Goal: Information Seeking & Learning: Learn about a topic

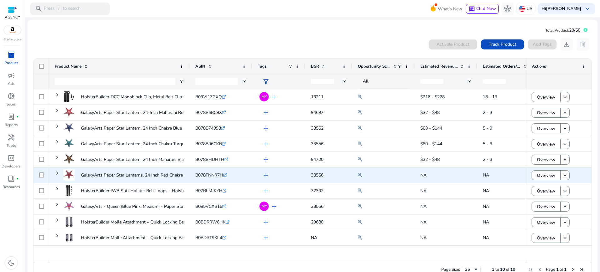
scroll to position [8, 0]
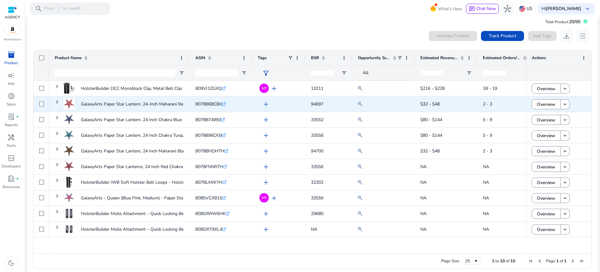
click at [264, 100] on span "add" at bounding box center [266, 104] width 8 height 8
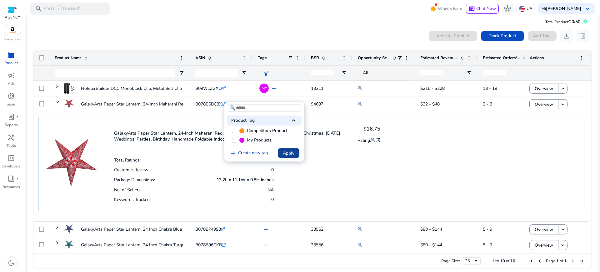
click at [295, 151] on span at bounding box center [289, 152] width 22 height 15
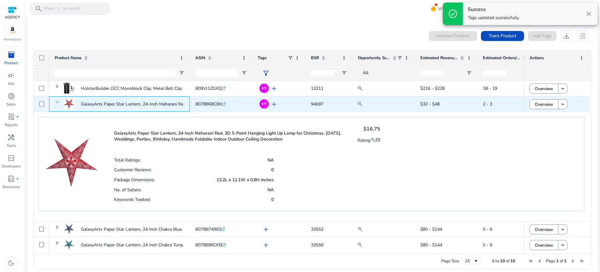
click at [58, 99] on span at bounding box center [57, 101] width 5 height 5
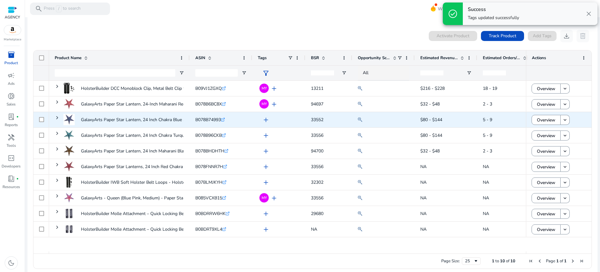
click at [265, 116] on span "add" at bounding box center [266, 120] width 8 height 8
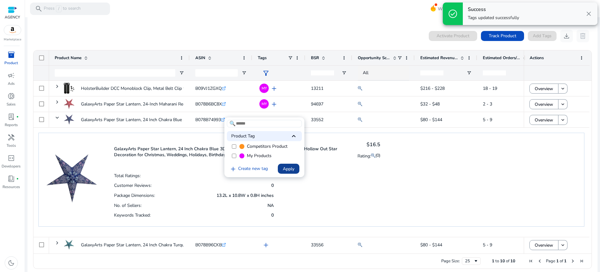
click at [292, 166] on span "Apply" at bounding box center [289, 168] width 12 height 7
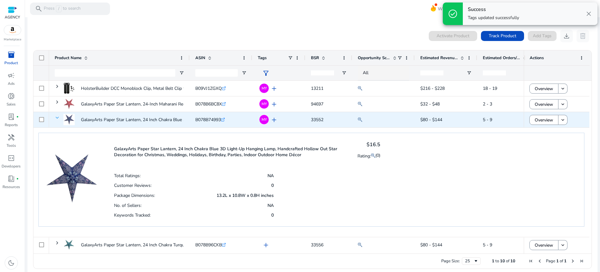
click at [56, 115] on span at bounding box center [57, 117] width 5 height 5
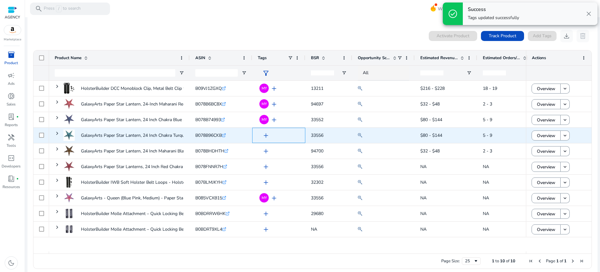
click at [262, 132] on span "add" at bounding box center [266, 136] width 8 height 8
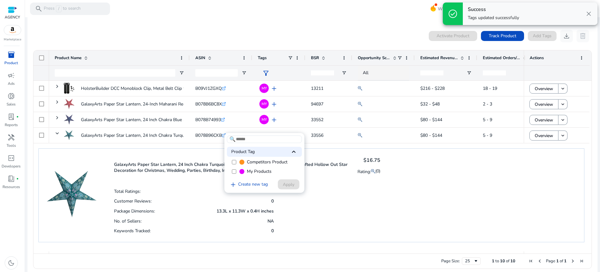
click at [256, 168] on span "My Products" at bounding box center [259, 171] width 25 height 6
click at [292, 184] on span "Apply" at bounding box center [289, 184] width 12 height 7
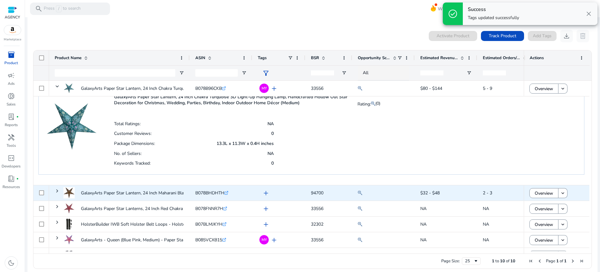
scroll to position [78, 0]
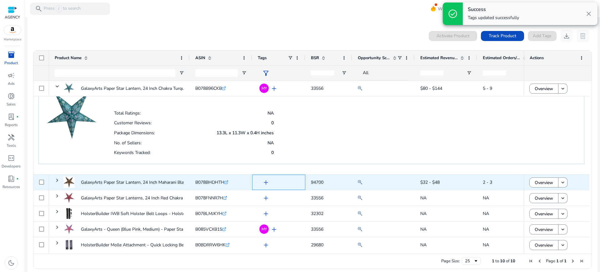
click at [264, 179] on span "add" at bounding box center [266, 183] width 8 height 8
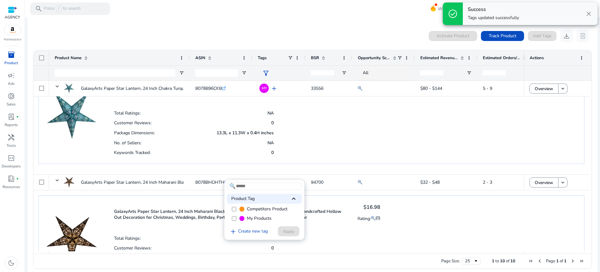
click at [262, 215] on span "My Products" at bounding box center [259, 218] width 25 height 6
drag, startPoint x: 284, startPoint y: 229, endPoint x: 288, endPoint y: 209, distance: 20.4
click at [285, 229] on span "Apply" at bounding box center [289, 231] width 12 height 7
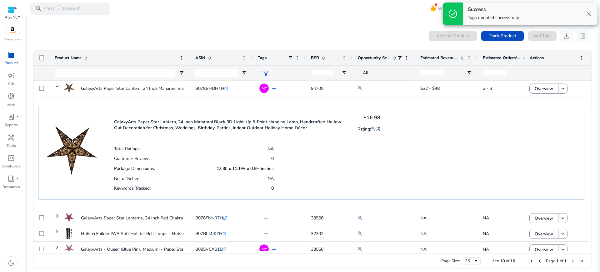
scroll to position [205, 0]
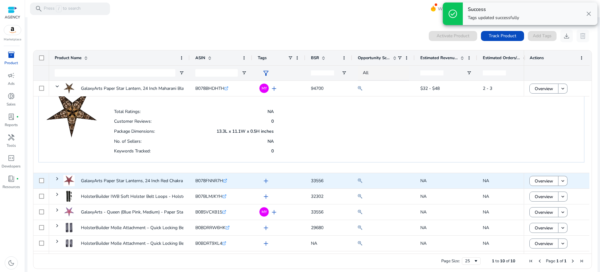
click at [265, 177] on span "add" at bounding box center [266, 181] width 8 height 8
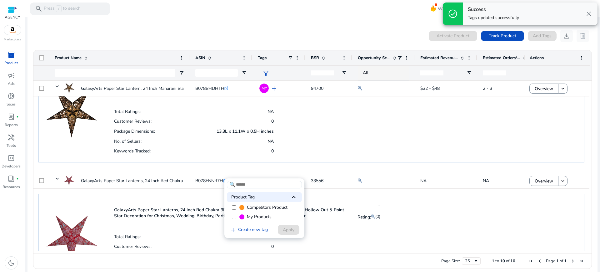
scroll to position [0, 0]
click at [254, 214] on span "My Products" at bounding box center [259, 217] width 25 height 6
click at [290, 226] on span "Apply" at bounding box center [289, 229] width 12 height 7
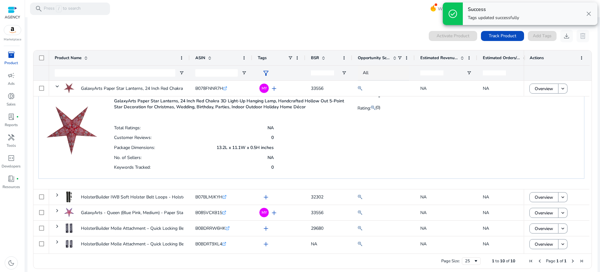
scroll to position [314, 0]
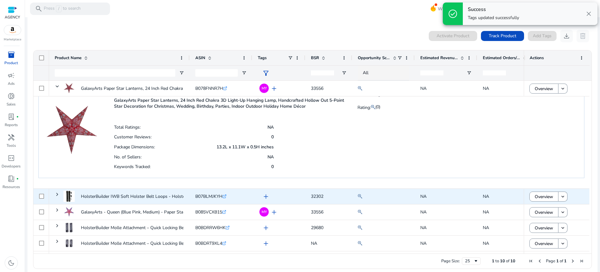
click at [264, 193] on span "add" at bounding box center [266, 197] width 8 height 8
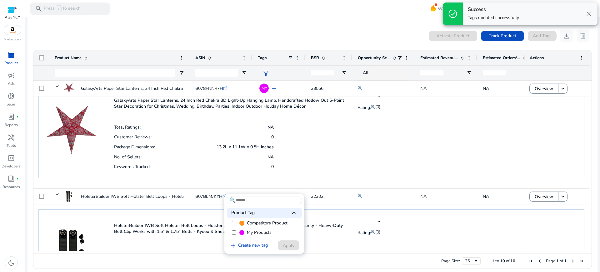
click at [253, 229] on span "My Products" at bounding box center [259, 232] width 25 height 6
click at [289, 244] on span "Apply" at bounding box center [289, 245] width 12 height 7
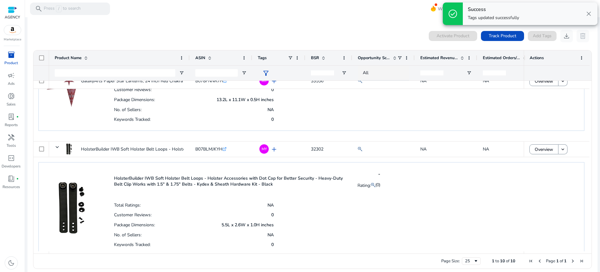
scroll to position [424, 0]
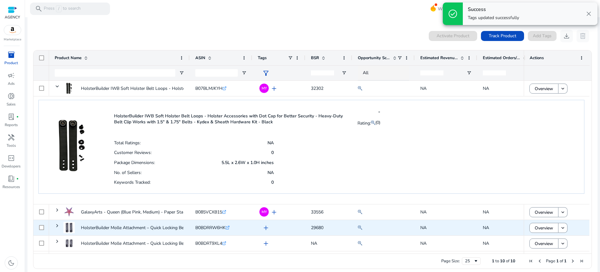
click at [263, 224] on span "add" at bounding box center [266, 228] width 8 height 8
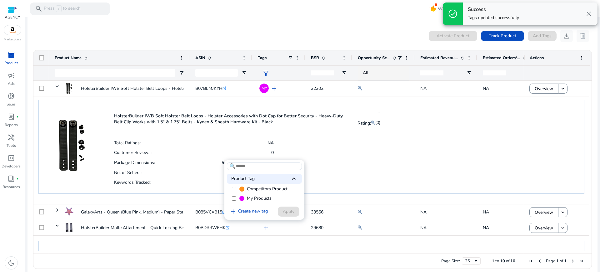
click at [260, 200] on span "My Products" at bounding box center [259, 198] width 25 height 6
click at [292, 216] on span at bounding box center [289, 211] width 22 height 15
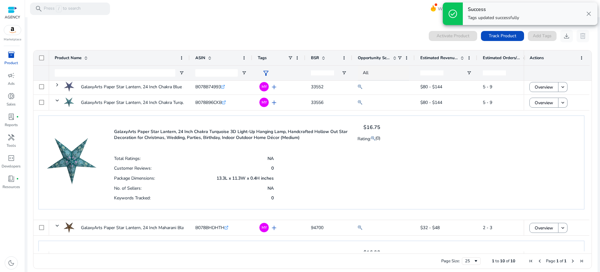
scroll to position [0, 0]
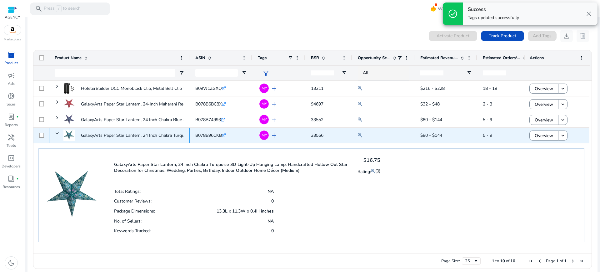
click at [57, 127] on span at bounding box center [57, 133] width 5 height 13
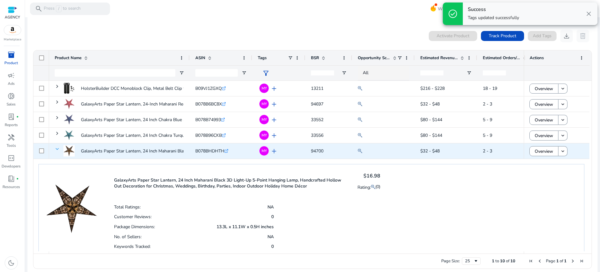
click at [57, 146] on span at bounding box center [57, 148] width 5 height 5
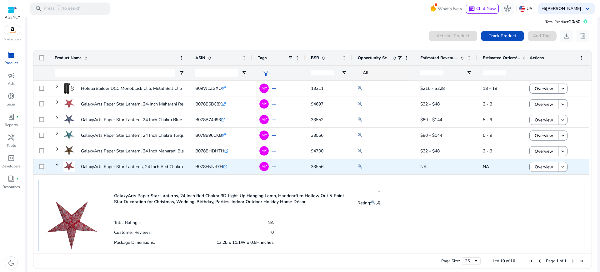
click at [55, 158] on span at bounding box center [57, 164] width 5 height 13
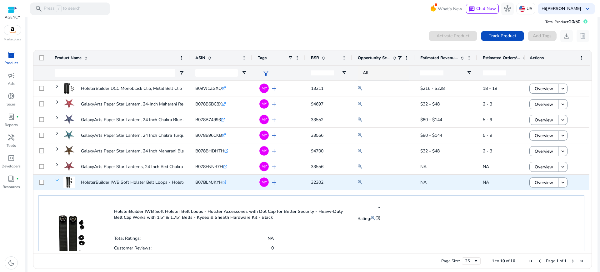
click at [55, 178] on span at bounding box center [57, 180] width 5 height 5
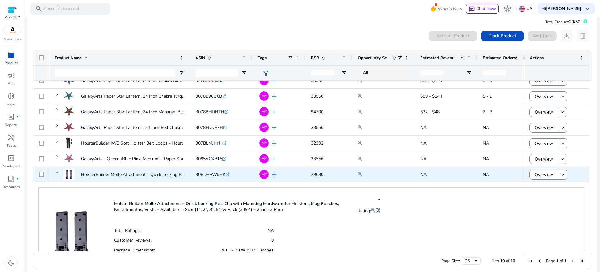
click at [55, 170] on span at bounding box center [57, 172] width 5 height 5
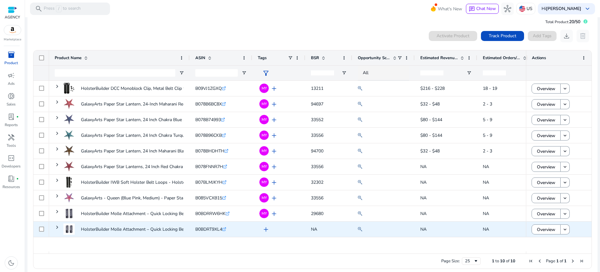
click at [266, 225] on span "add" at bounding box center [266, 229] width 8 height 8
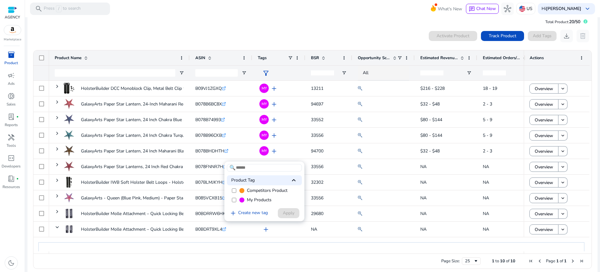
click at [255, 203] on span "My Products" at bounding box center [259, 200] width 25 height 6
click at [283, 214] on span "Apply" at bounding box center [289, 212] width 12 height 7
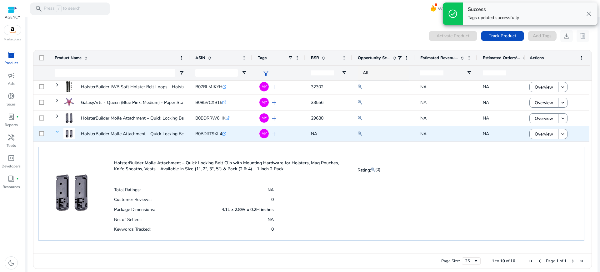
click at [56, 129] on span at bounding box center [57, 131] width 5 height 5
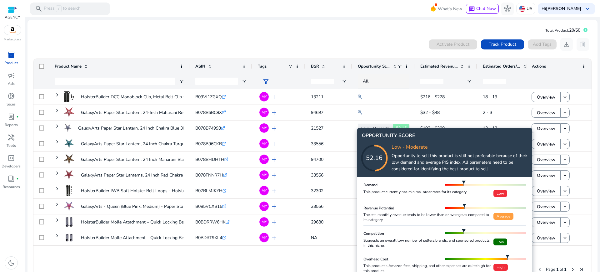
click at [384, 126] on icon at bounding box center [381, 151] width 63 height 63
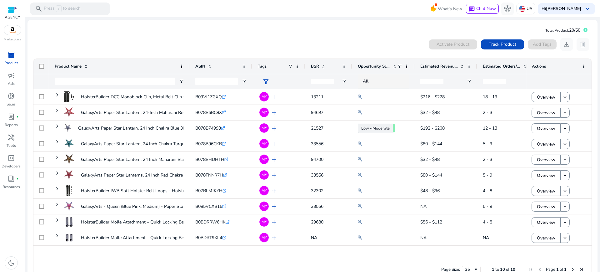
click at [450, 63] on span "Estimated Revenue/Day" at bounding box center [439, 66] width 38 height 6
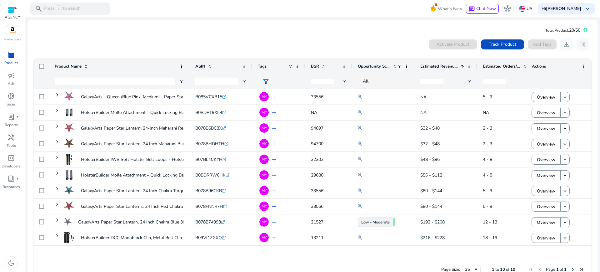
click at [450, 63] on span "Estimated Revenue/Day" at bounding box center [439, 66] width 38 height 6
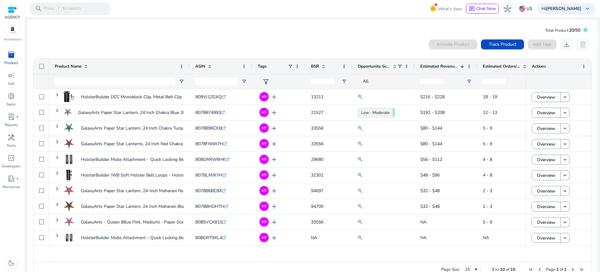
click at [451, 63] on span "Estimated Revenue/Day" at bounding box center [439, 66] width 38 height 6
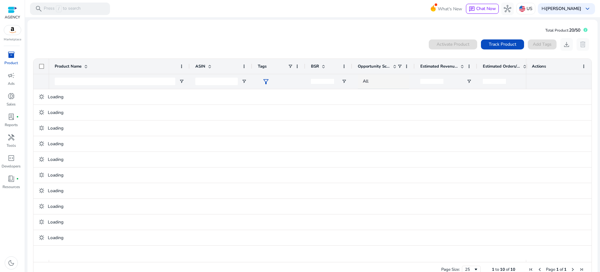
click at [451, 63] on span "Estimated Revenue/Day" at bounding box center [439, 66] width 38 height 6
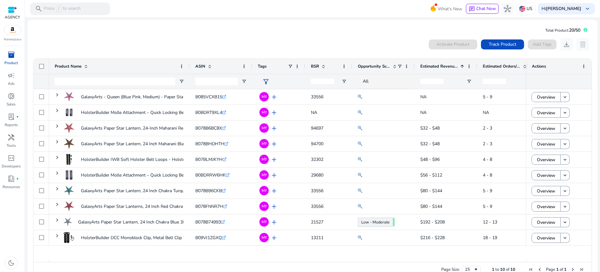
click at [451, 63] on span "Estimated Revenue/Day" at bounding box center [439, 66] width 38 height 6
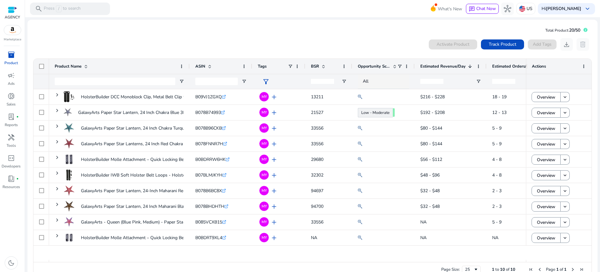
drag, startPoint x: 476, startPoint y: 60, endPoint x: 486, endPoint y: 62, distance: 9.5
click at [486, 62] on div at bounding box center [486, 66] width 3 height 15
click at [376, 38] on div "0 products selected Activate Product Track Product Add Tags download delete" at bounding box center [313, 44] width 560 height 13
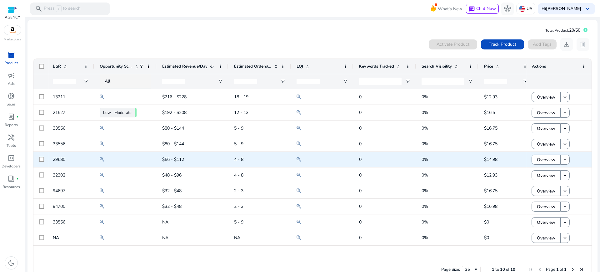
scroll to position [0, 301]
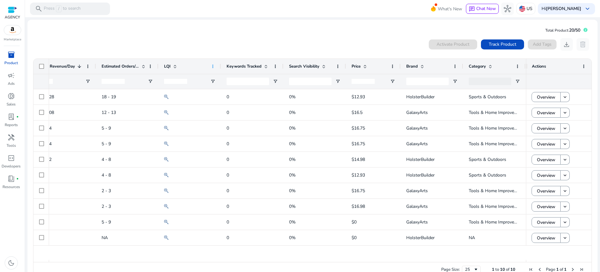
click at [212, 64] on span at bounding box center [212, 66] width 5 height 5
click at [257, 35] on div "0 products selected Activate Product Track Product Add Tags download delete Pre…" at bounding box center [313, 157] width 560 height 245
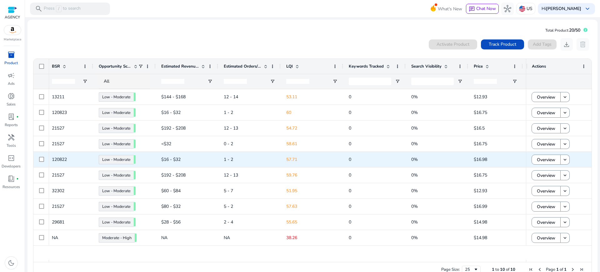
scroll to position [0, 389]
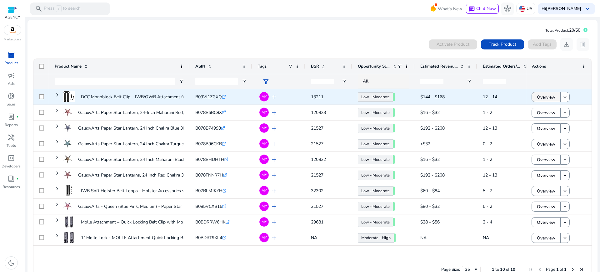
click at [537, 91] on span "Overview" at bounding box center [546, 97] width 18 height 13
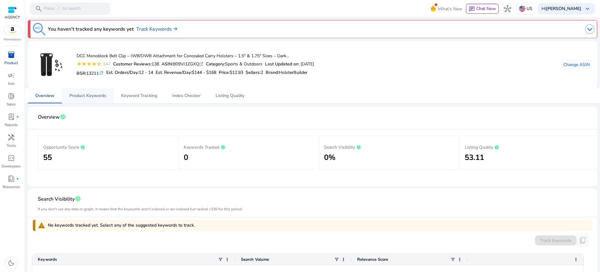
click at [82, 93] on span "Product Keywords" at bounding box center [87, 95] width 37 height 4
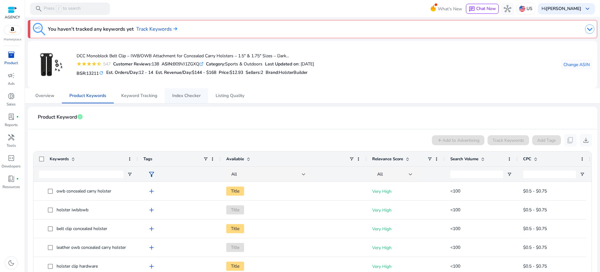
click at [179, 93] on span "Index Checker" at bounding box center [186, 95] width 28 height 4
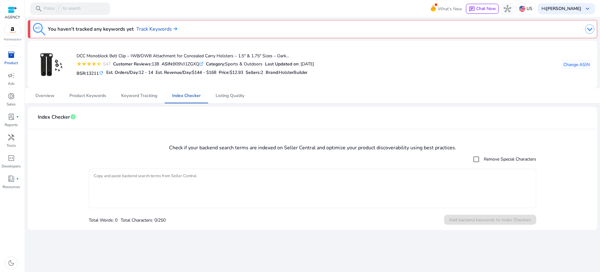
click at [259, 181] on textarea "Copy and paste backend search terms from Seller Central" at bounding box center [313, 188] width 438 height 33
paste textarea "**********"
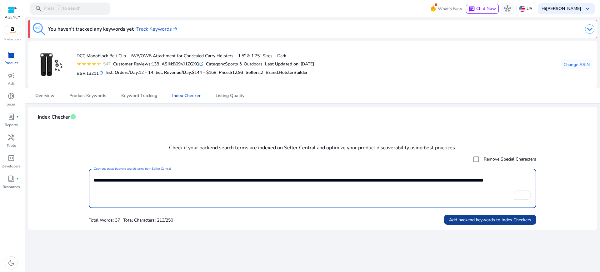
type textarea "**********"
click at [491, 216] on span "Add backend keywords to Index Checkers" at bounding box center [490, 219] width 82 height 7
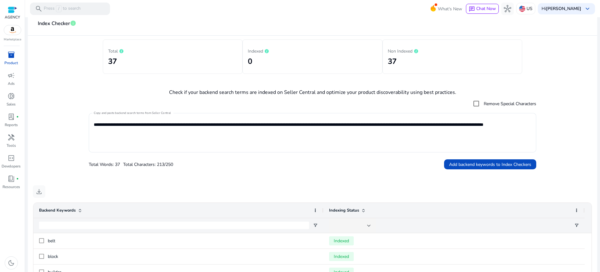
scroll to position [74, 0]
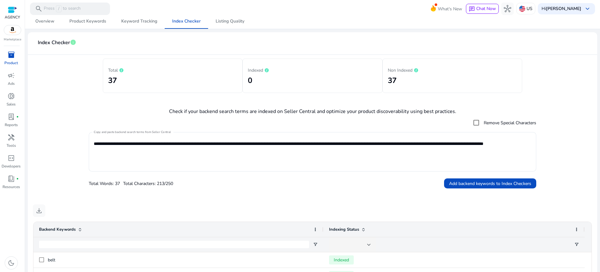
click at [224, 183] on mat-card "**********" at bounding box center [313, 240] width 570 height 416
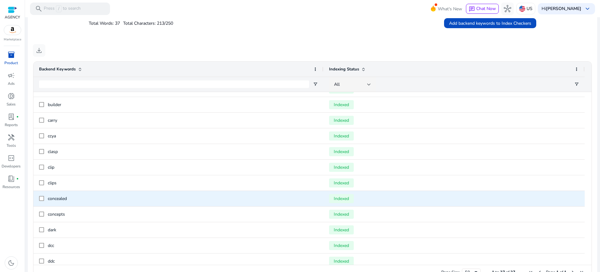
scroll to position [65, 0]
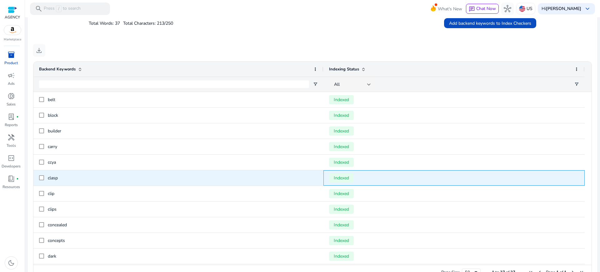
click at [345, 173] on span "Indexed" at bounding box center [341, 177] width 25 height 9
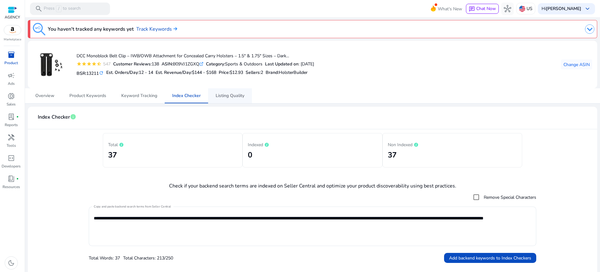
click at [229, 94] on span "Listing Quality" at bounding box center [230, 95] width 29 height 4
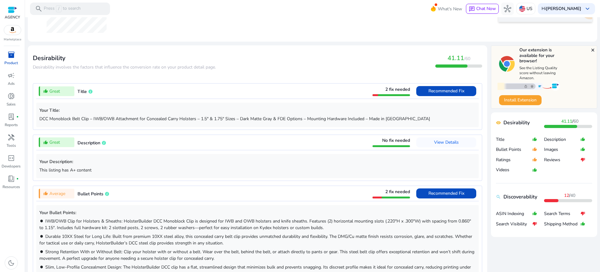
scroll to position [195, 0]
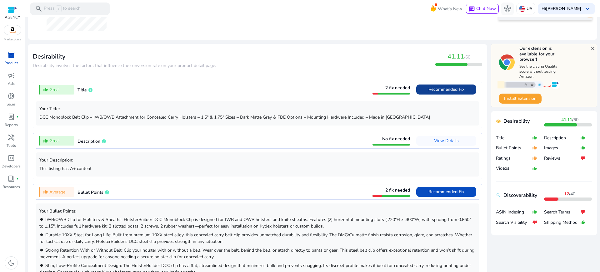
click at [447, 86] on span "Recommended Fix" at bounding box center [447, 89] width 36 height 6
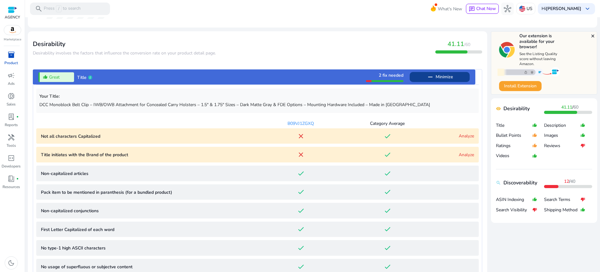
scroll to position [151, 0]
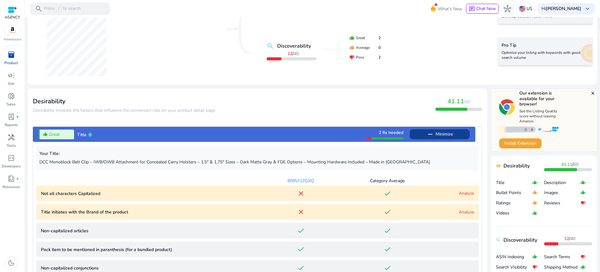
click at [446, 129] on span "Minimize" at bounding box center [444, 134] width 17 height 10
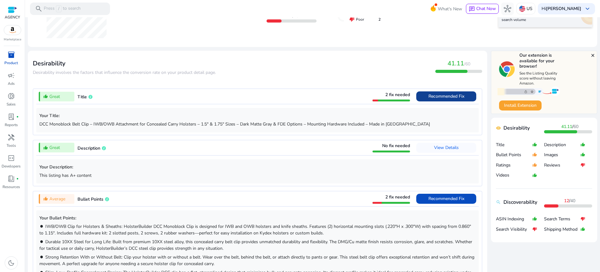
scroll to position [190, 0]
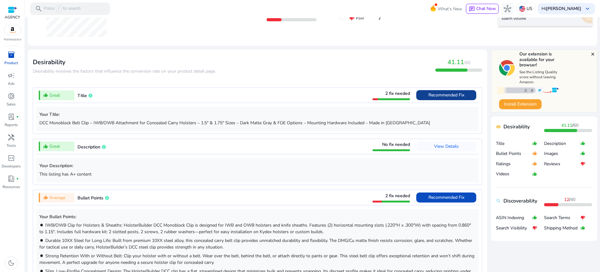
click at [218, 119] on p "DCC Monoblock Belt Clip – IWB/OWB Attachment for Concealed Carry Holsters – 1.5…" at bounding box center [257, 122] width 436 height 7
click at [224, 119] on p "DCC Monoblock Belt Clip – IWB/OWB Attachment for Concealed Carry Holsters – 1.5…" at bounding box center [257, 122] width 436 height 7
drag, startPoint x: 374, startPoint y: 111, endPoint x: 362, endPoint y: 110, distance: 11.3
click at [362, 119] on p "DCC Monoblock Belt Clip – IWB/OWB Attachment for Concealed Carry Holsters – 1.5…" at bounding box center [257, 122] width 436 height 7
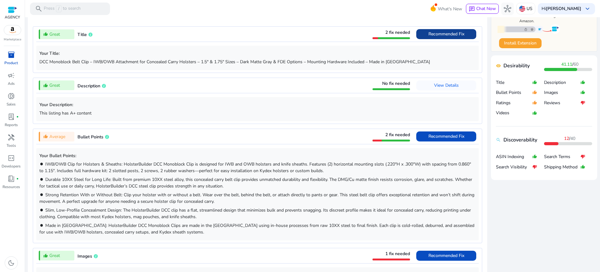
scroll to position [268, 0]
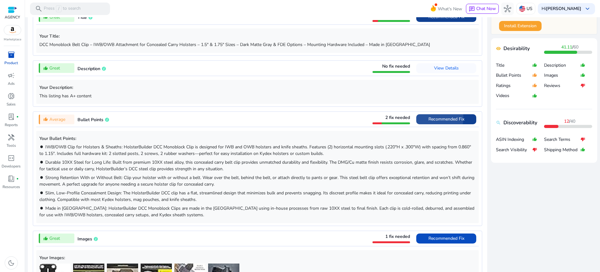
click at [449, 116] on span "Recommended Fix" at bounding box center [447, 119] width 36 height 6
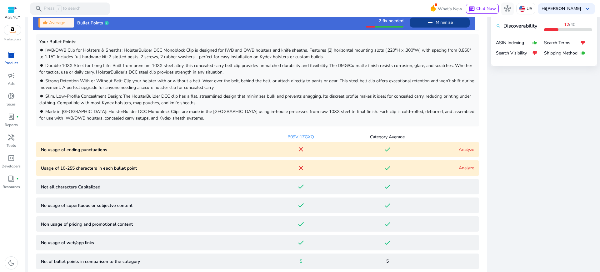
scroll to position [365, 0]
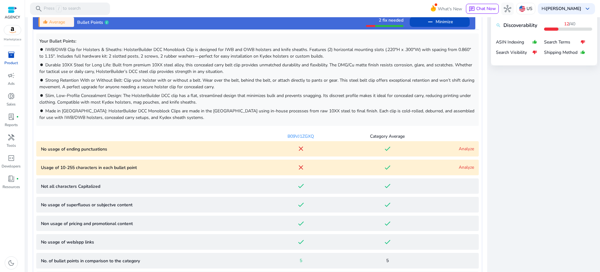
click at [468, 146] on link "Analyze" at bounding box center [466, 149] width 15 height 6
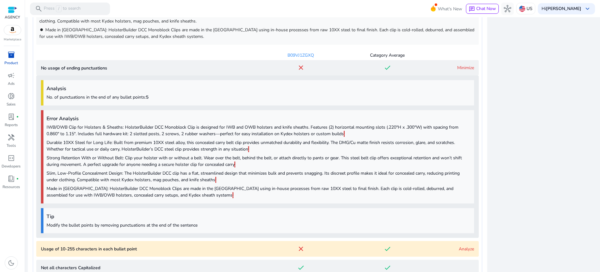
scroll to position [445, 0]
click at [465, 66] on link "Minimize" at bounding box center [465, 69] width 17 height 6
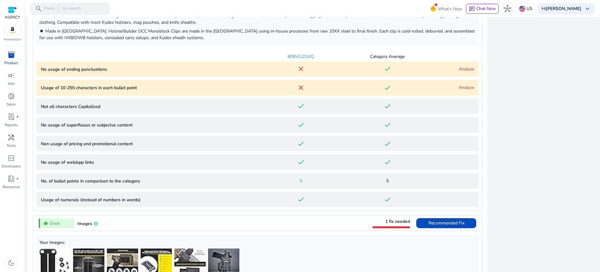
click at [464, 84] on link "Analyze" at bounding box center [466, 87] width 15 height 6
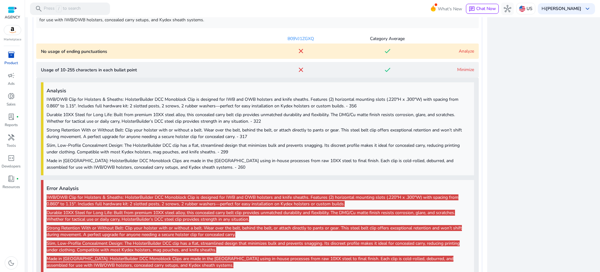
scroll to position [462, 0]
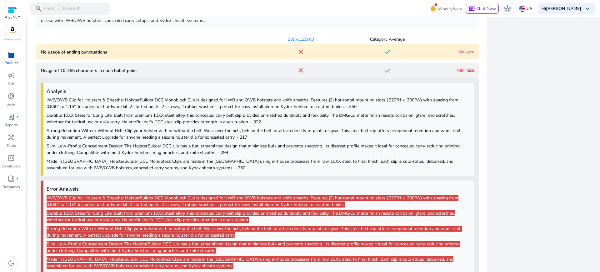
click at [471, 67] on link "Minimize" at bounding box center [465, 70] width 17 height 6
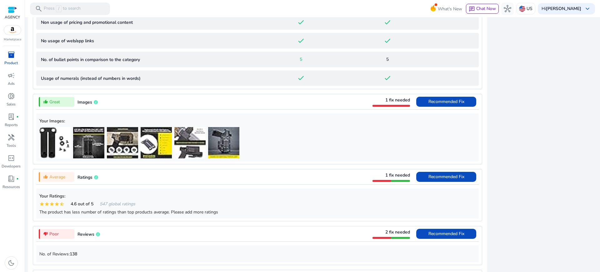
scroll to position [579, 0]
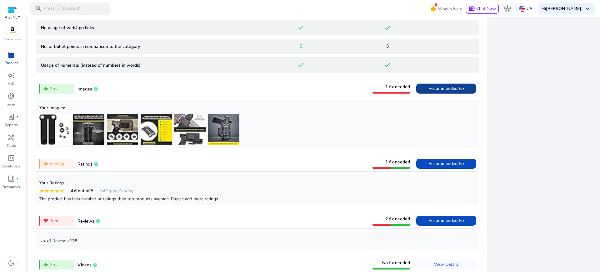
click at [459, 85] on span "Recommended Fix" at bounding box center [447, 88] width 36 height 6
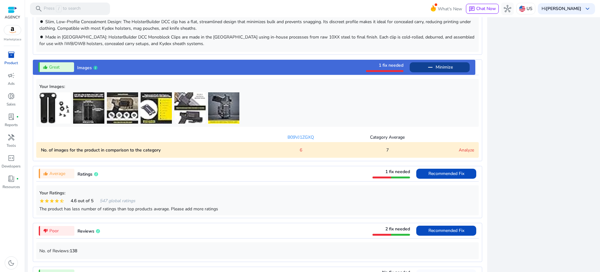
scroll to position [437, 0]
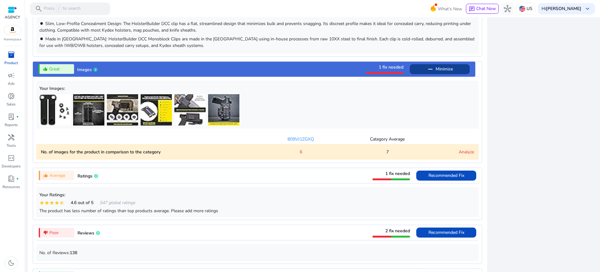
click at [451, 64] on span "Minimize" at bounding box center [444, 69] width 17 height 10
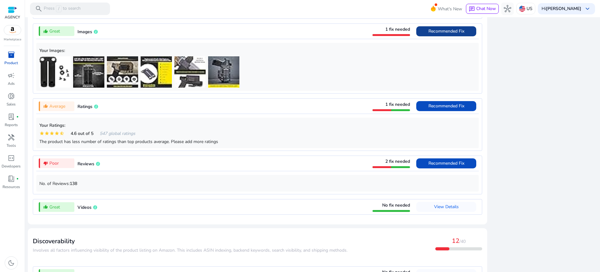
scroll to position [476, 0]
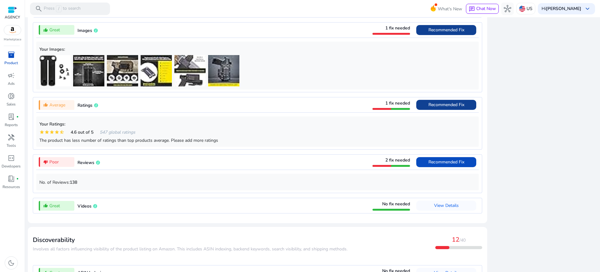
click at [445, 102] on span "Recommended Fix" at bounding box center [447, 105] width 36 height 6
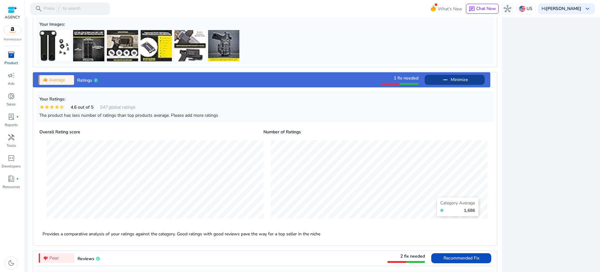
scroll to position [475, 0]
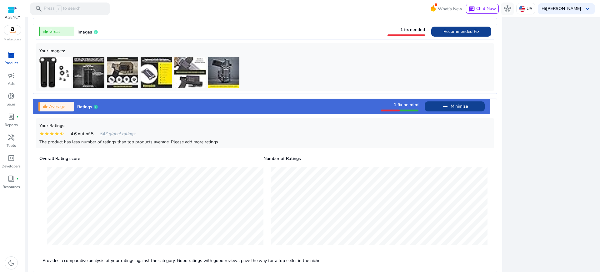
click at [463, 101] on span "Minimize" at bounding box center [459, 106] width 17 height 10
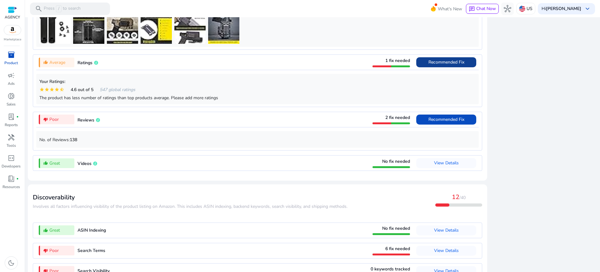
scroll to position [529, 0]
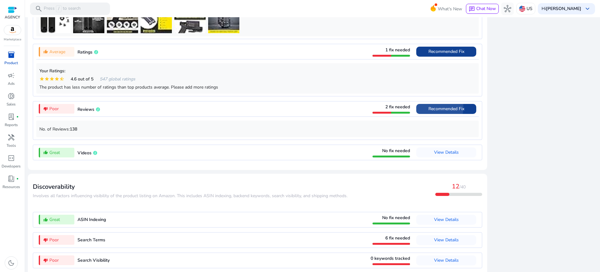
click at [448, 106] on span "Recommended Fix" at bounding box center [447, 109] width 36 height 6
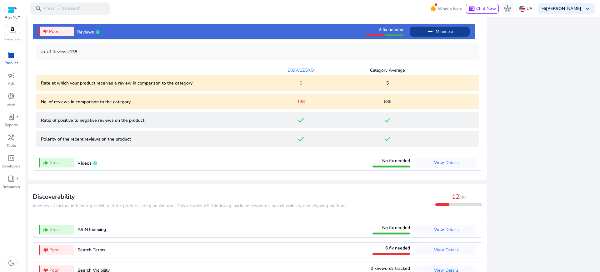
scroll to position [608, 0]
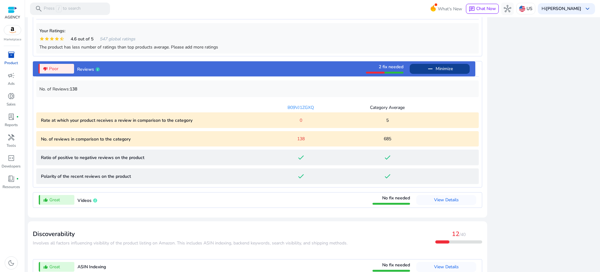
click at [449, 64] on span "Minimize" at bounding box center [444, 69] width 17 height 10
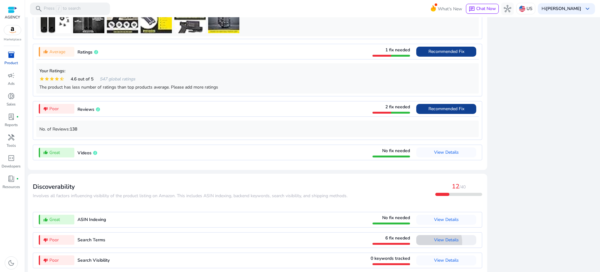
click at [446, 237] on span "View Details" at bounding box center [446, 240] width 25 height 6
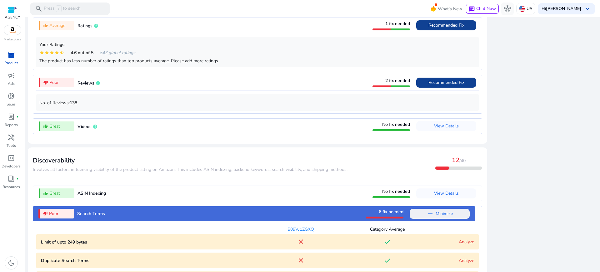
scroll to position [645, 0]
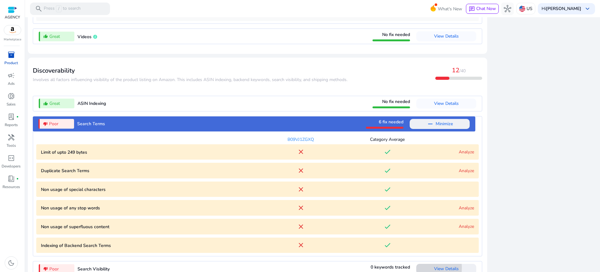
click at [439, 261] on span at bounding box center [446, 268] width 60 height 15
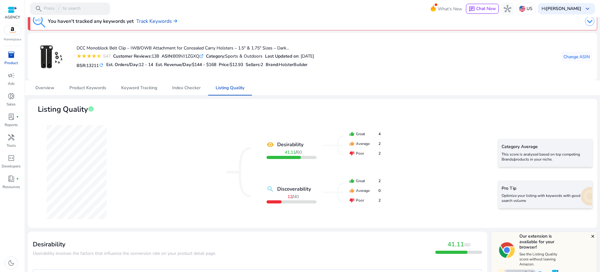
scroll to position [0, 0]
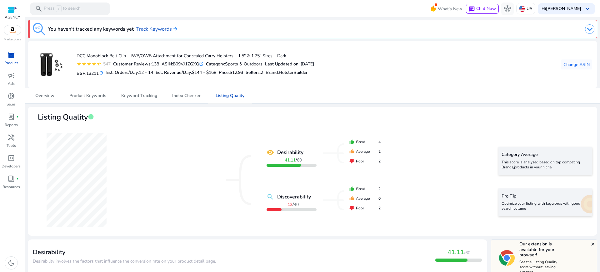
click at [11, 51] on span "inventory_2" at bounding box center [12, 55] width 8 height 8
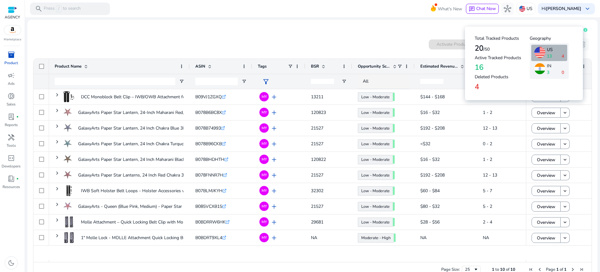
click at [584, 28] on icon at bounding box center [586, 30] width 4 height 4
click at [554, 69] on div "3 0" at bounding box center [555, 72] width 17 height 7
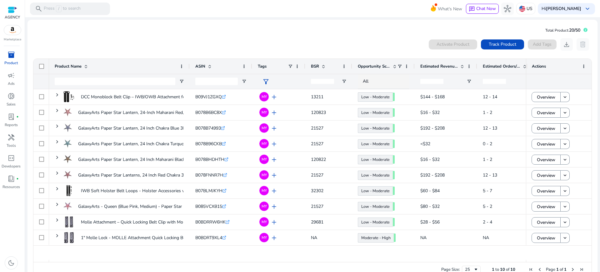
click at [407, 30] on mat-card "Total Product: 20/50 0 products selected Activate Product Track Product Add Tag…" at bounding box center [313, 153] width 570 height 266
click at [526, 9] on img at bounding box center [522, 9] width 6 height 6
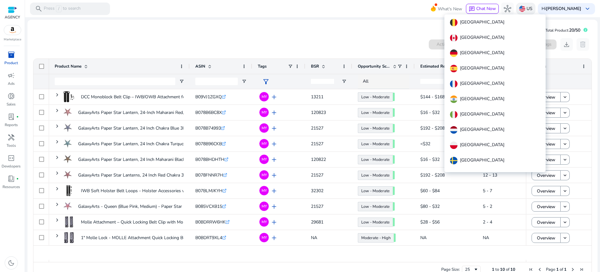
scroll to position [13, 0]
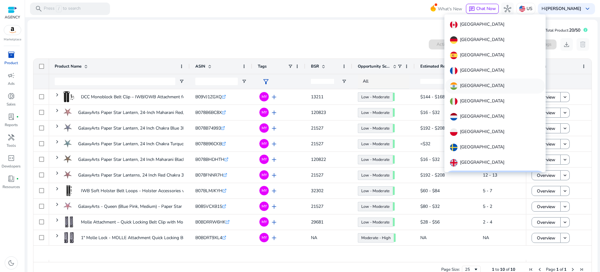
click at [465, 82] on p "[GEOGRAPHIC_DATA]" at bounding box center [482, 86] width 44 height 8
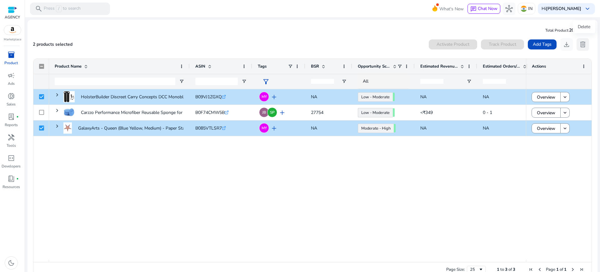
click at [584, 42] on span "delete" at bounding box center [583, 45] width 8 height 8
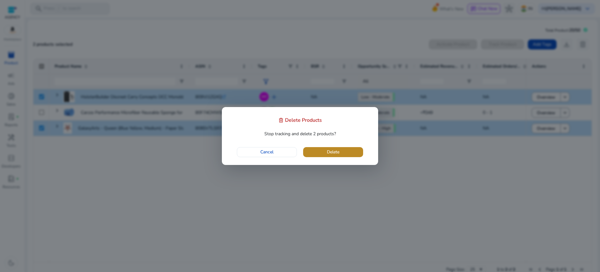
click at [342, 153] on span "button" at bounding box center [333, 151] width 60 height 15
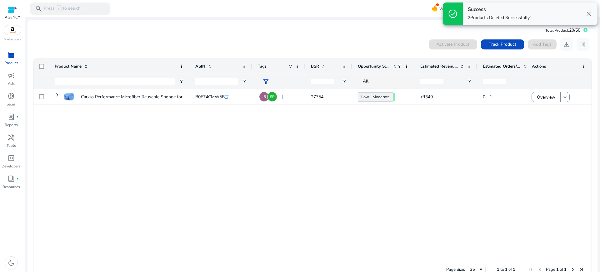
click at [415, 27] on mat-card "Total Product: 20/50 0 products selected Activate Product Track Product Add Tag…" at bounding box center [313, 153] width 570 height 266
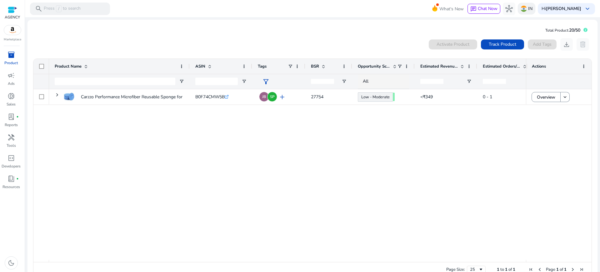
click at [533, 9] on p "IN" at bounding box center [530, 8] width 4 height 11
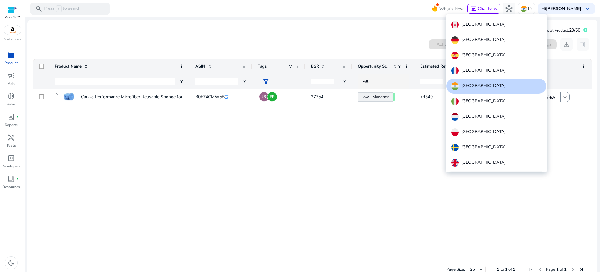
click at [465, 174] on p "[GEOGRAPHIC_DATA]" at bounding box center [483, 178] width 44 height 8
